Goal: Task Accomplishment & Management: Manage account settings

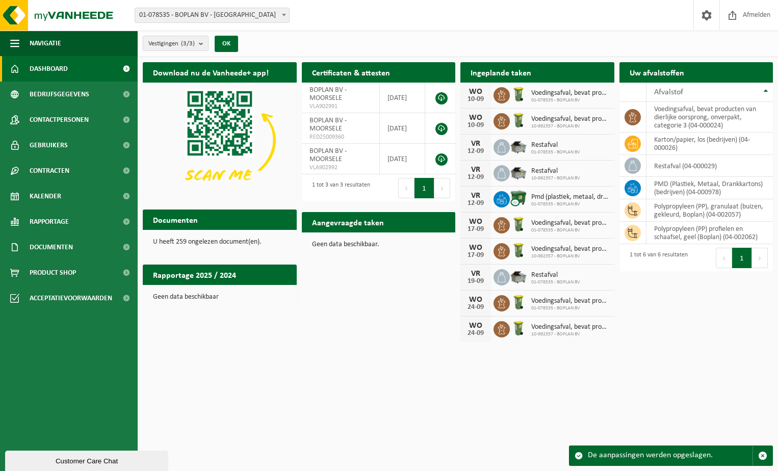
drag, startPoint x: 349, startPoint y: 356, endPoint x: 354, endPoint y: 350, distance: 8.3
click at [351, 354] on html "Vestiging: 01-078535 - BOPLAN BV - MOORSELE 10-992357 - BOPLAN BV - MOORSELE 10…" at bounding box center [389, 235] width 778 height 471
drag, startPoint x: 302, startPoint y: 429, endPoint x: 308, endPoint y: 423, distance: 9.0
click at [305, 425] on html "Vestiging: 01-078535 - BOPLAN BV - MOORSELE 10-992357 - BOPLAN BV - MOORSELE 10…" at bounding box center [389, 235] width 778 height 471
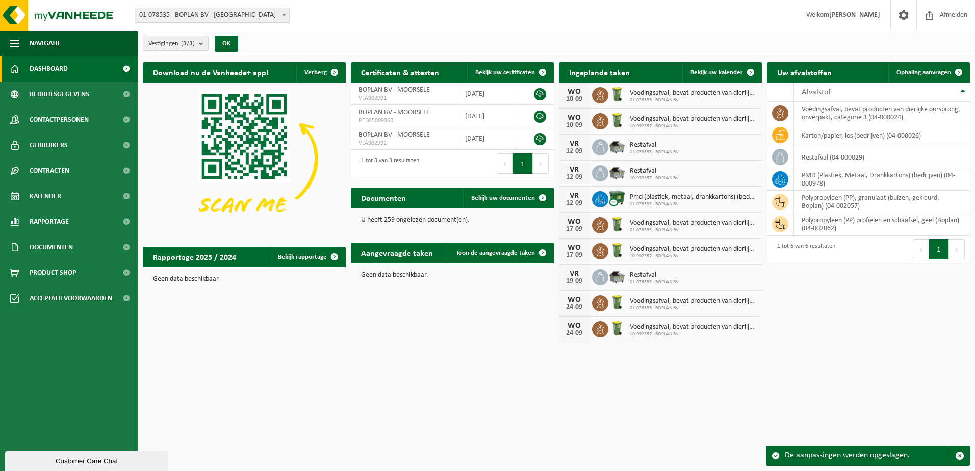
click at [476, 329] on div "Download nu de Vanheede+ app! Verberg Certificaten & attesten Bekijk uw certifi…" at bounding box center [556, 202] width 832 height 290
click at [957, 247] on button "Volgende" at bounding box center [957, 249] width 16 height 20
click at [422, 324] on div "Download nu de Vanheede+ app! Verberg Certificaten & attesten Bekijk uw certifi…" at bounding box center [556, 202] width 832 height 290
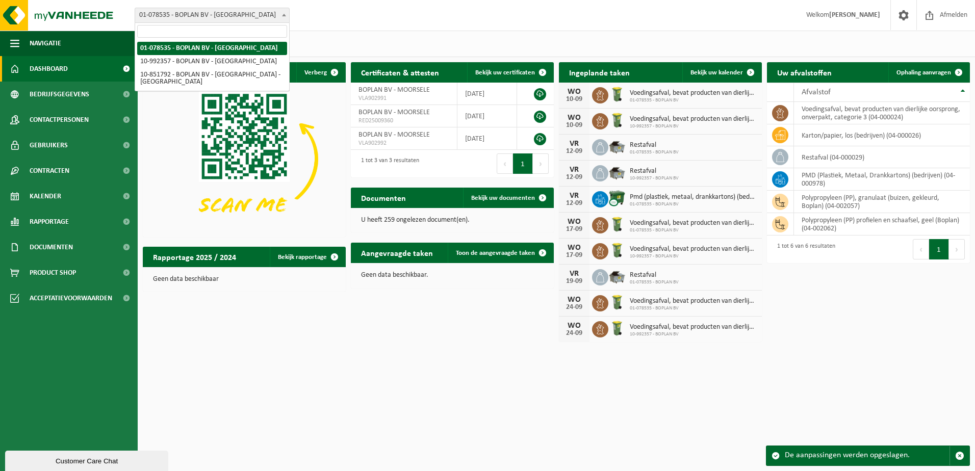
click at [278, 17] on span "01-078535 - BOPLAN BV - [GEOGRAPHIC_DATA]" at bounding box center [212, 15] width 154 height 14
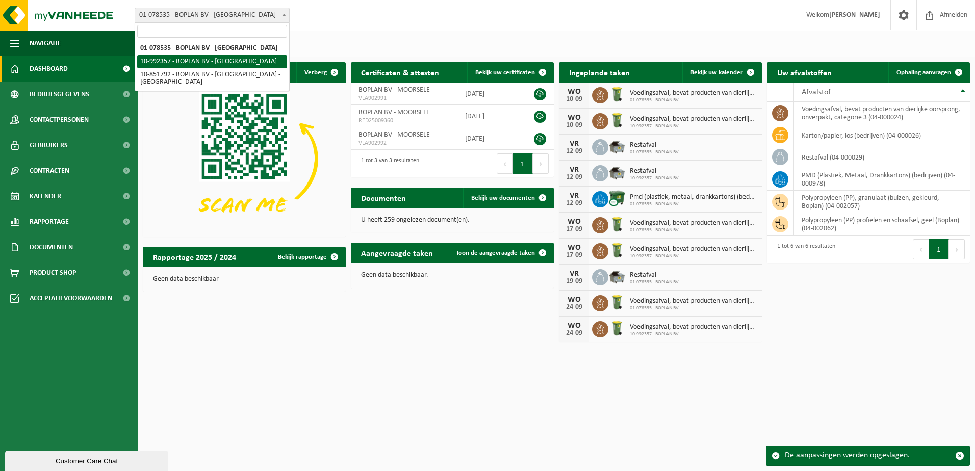
select select "170269"
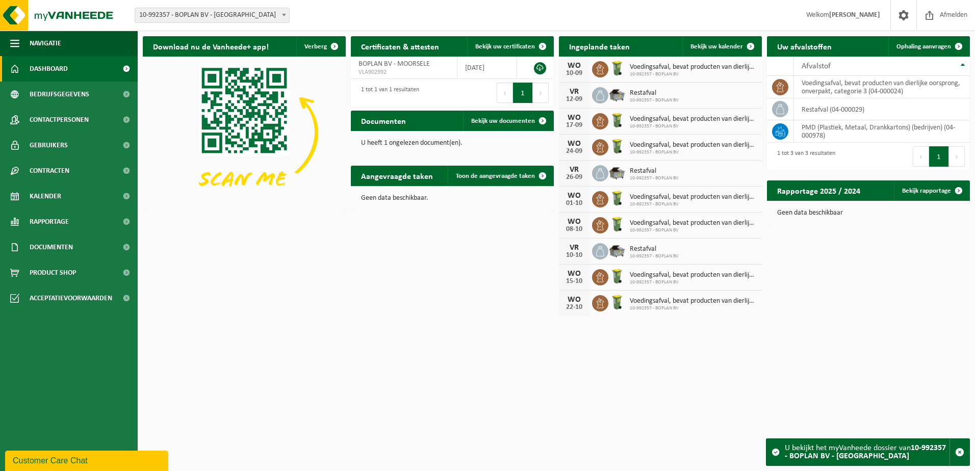
click at [271, 20] on span "10-992357 - BOPLAN BV - [GEOGRAPHIC_DATA]" at bounding box center [212, 15] width 154 height 14
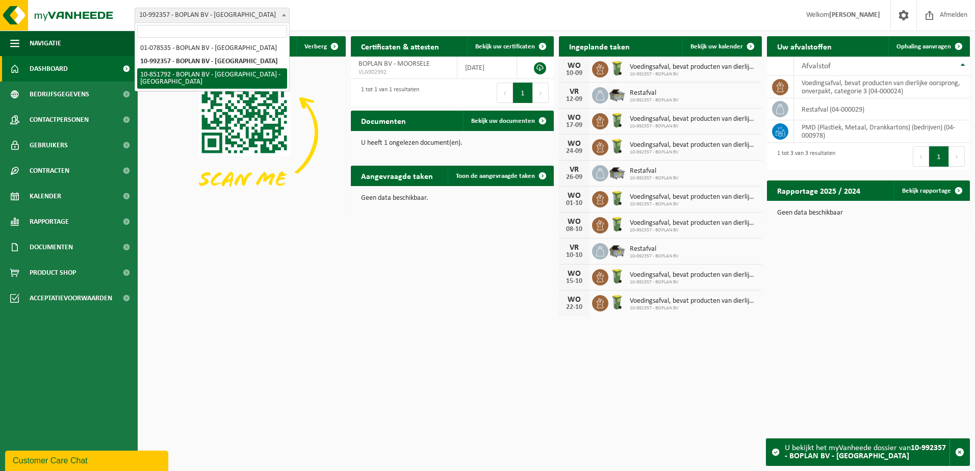
select select "97983"
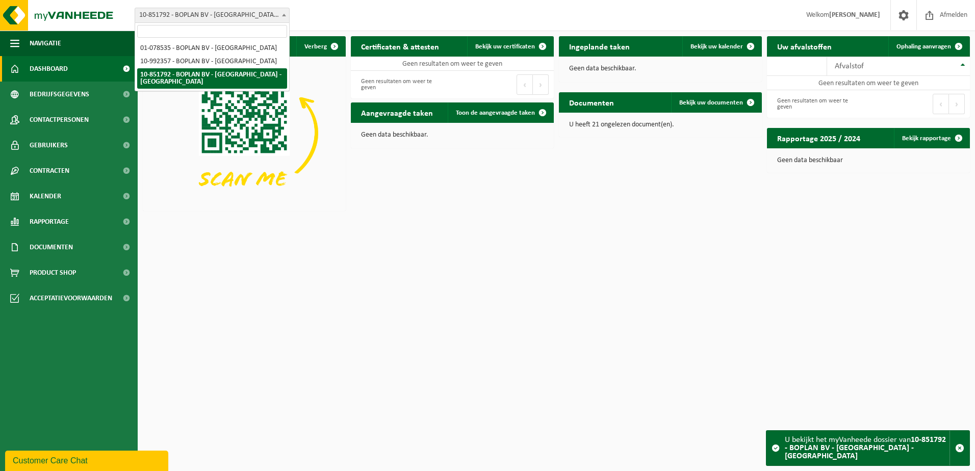
click at [244, 18] on span "10-851792 - BOPLAN BV - [GEOGRAPHIC_DATA] - [GEOGRAPHIC_DATA]" at bounding box center [212, 15] width 154 height 14
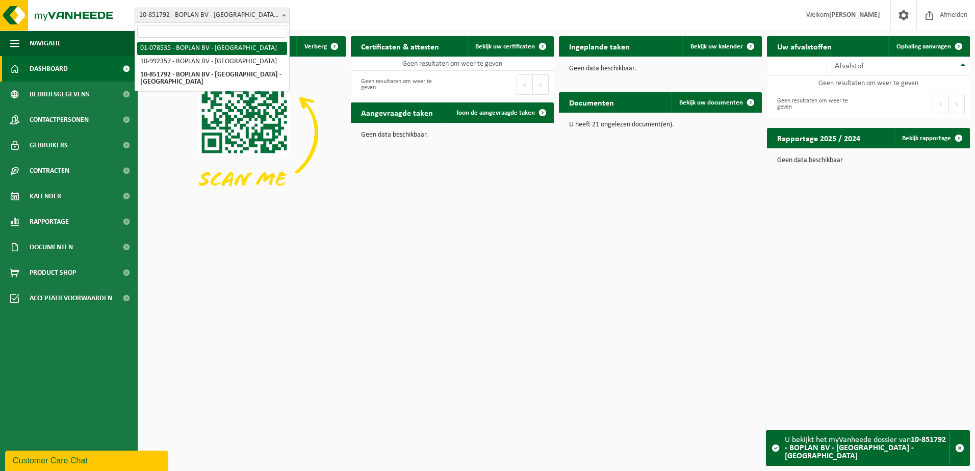
select select "92349"
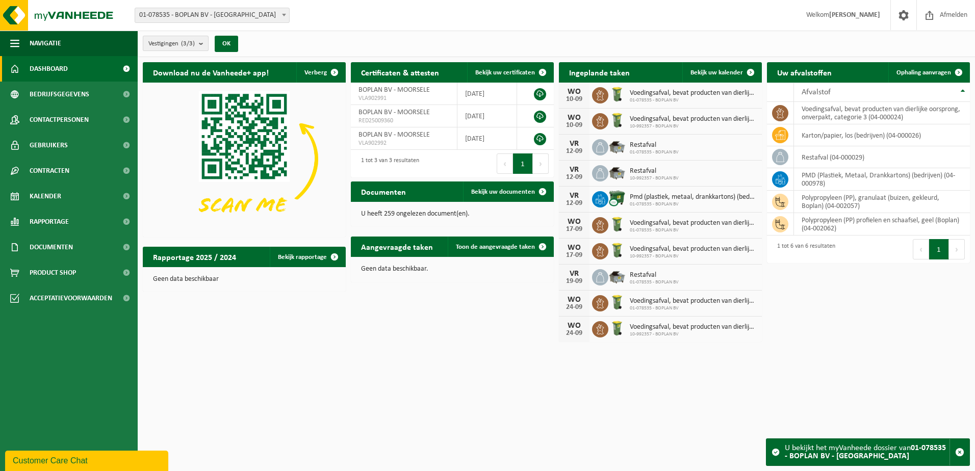
click at [205, 41] on b "submit" at bounding box center [203, 43] width 9 height 14
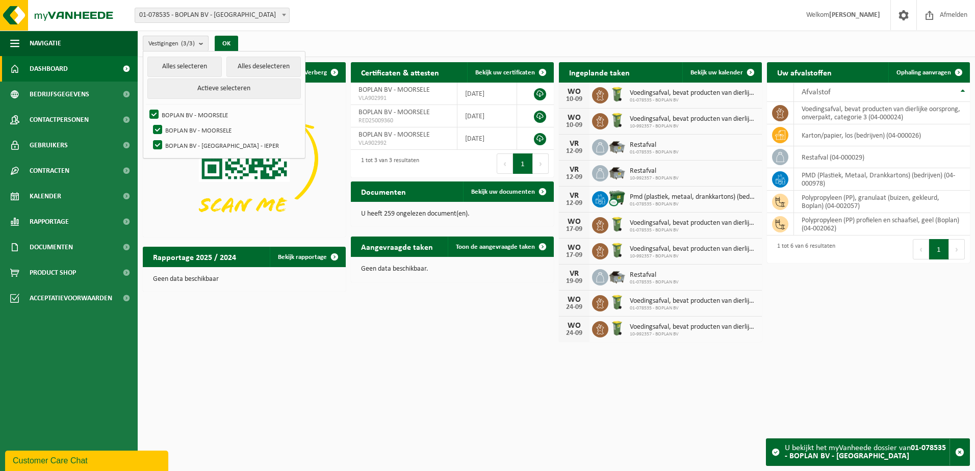
click at [204, 39] on b "submit" at bounding box center [203, 43] width 9 height 15
